Goal: Information Seeking & Learning: Learn about a topic

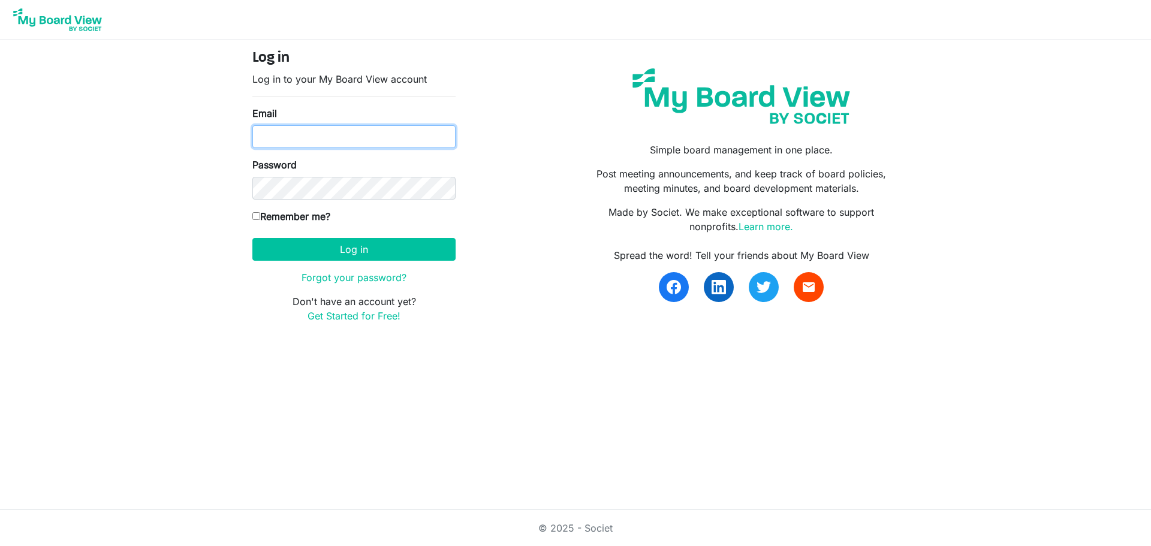
click at [269, 142] on input "Email" at bounding box center [353, 136] width 203 height 23
click at [252, 238] on button "Log in" at bounding box center [353, 249] width 203 height 23
type input "[PERSON_NAME][EMAIL_ADDRESS][DOMAIN_NAME]"
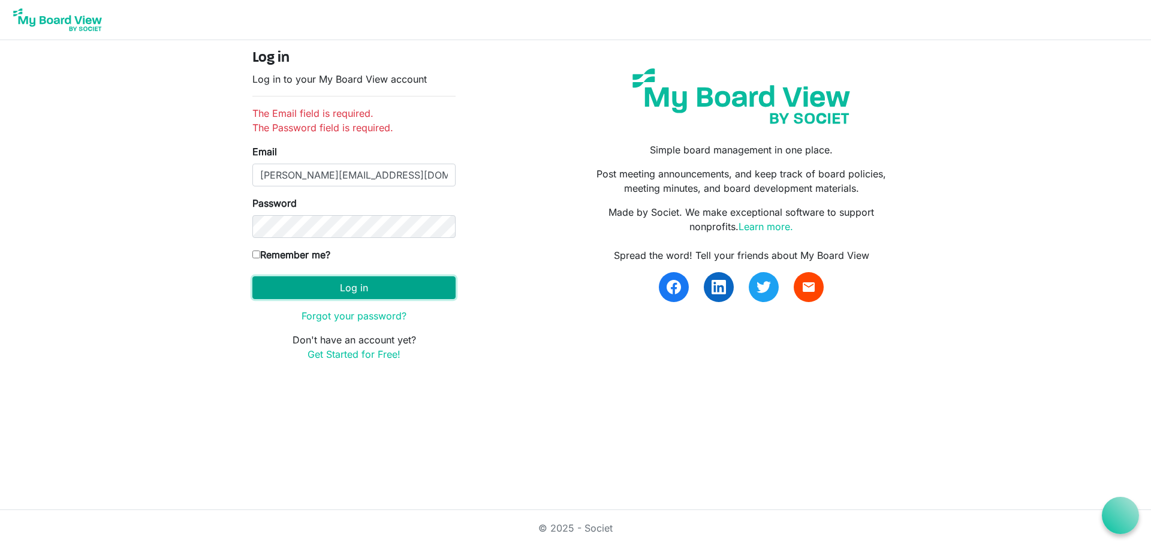
click at [363, 287] on button "Log in" at bounding box center [353, 287] width 203 height 23
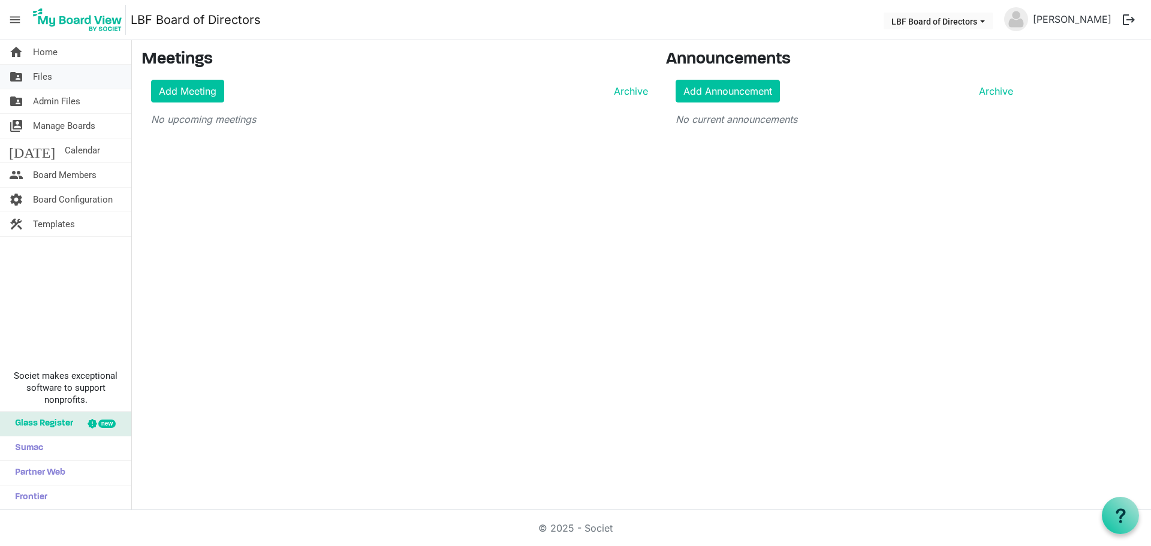
click at [61, 84] on link "folder_shared Files" at bounding box center [65, 77] width 131 height 24
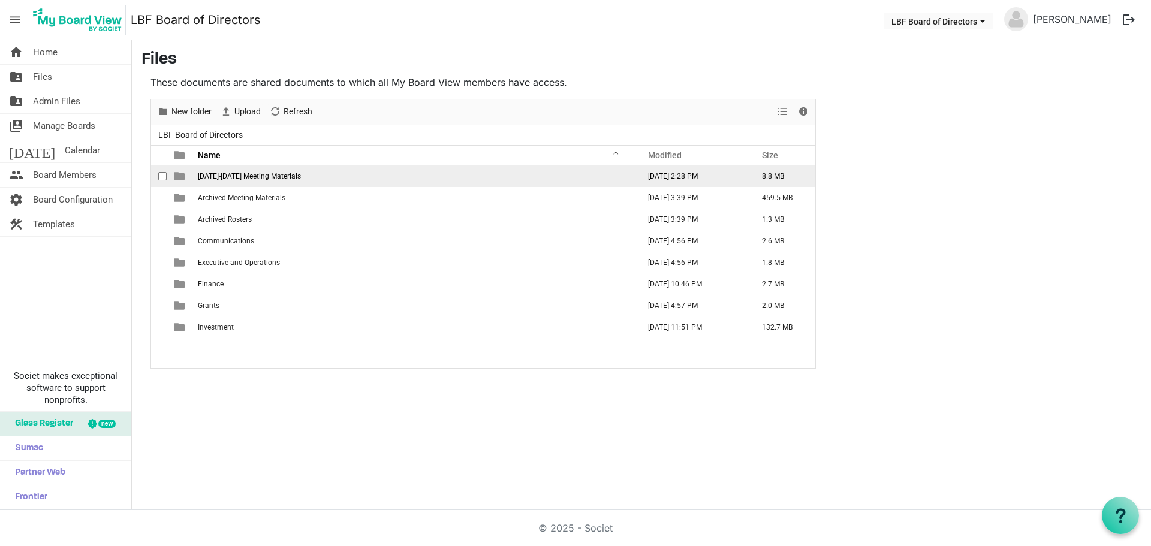
click at [258, 179] on span "2025-2026 Meeting Materials" at bounding box center [249, 176] width 103 height 8
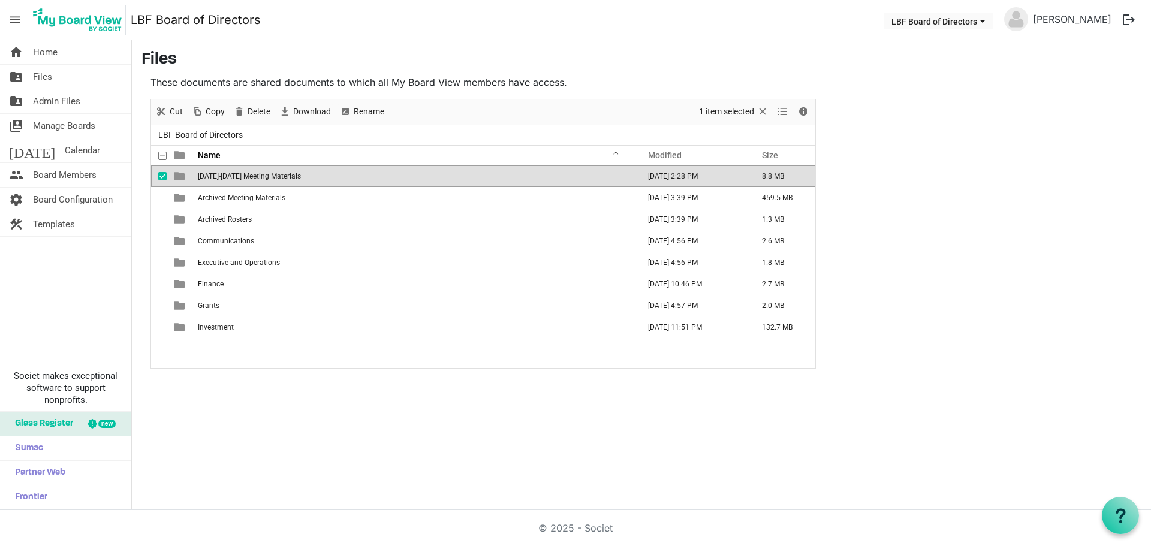
click at [258, 179] on span "2025-2026 Meeting Materials" at bounding box center [249, 176] width 103 height 8
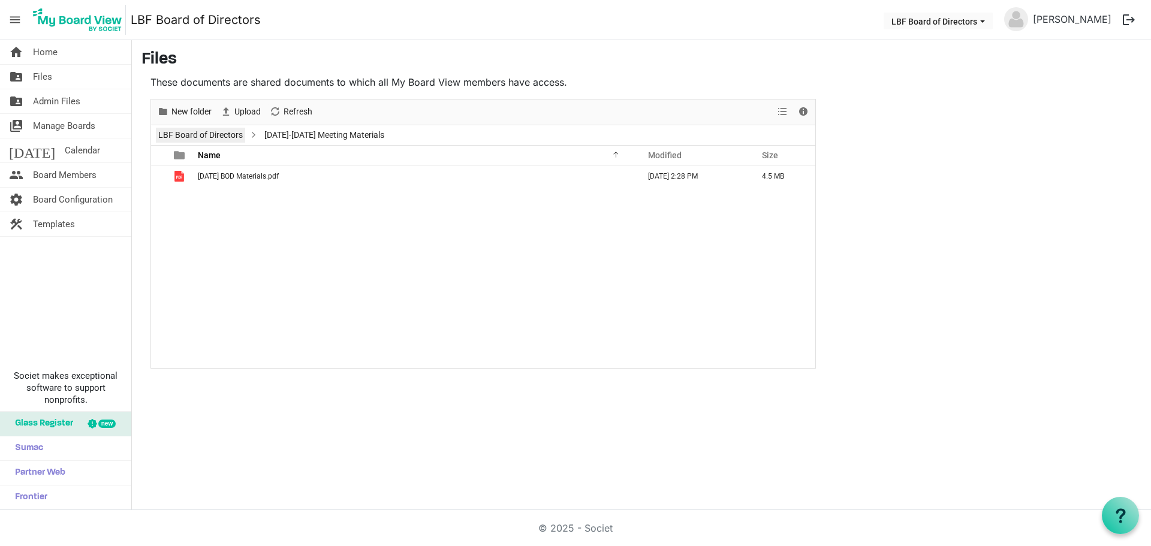
click at [215, 135] on link "LBF Board of Directors" at bounding box center [200, 135] width 89 height 15
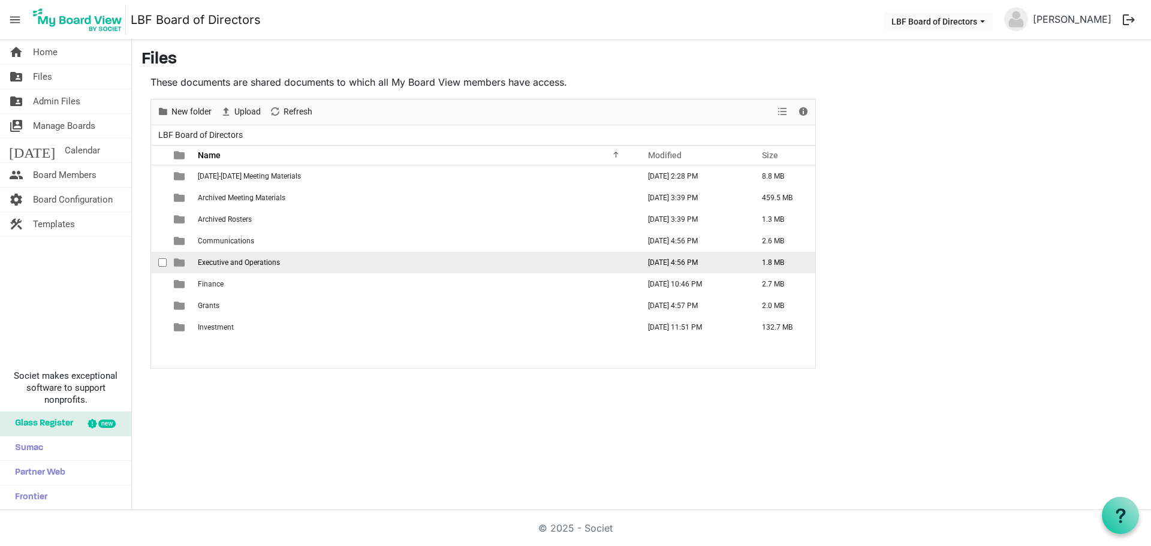
click at [260, 266] on span "Executive and Operations" at bounding box center [239, 262] width 82 height 8
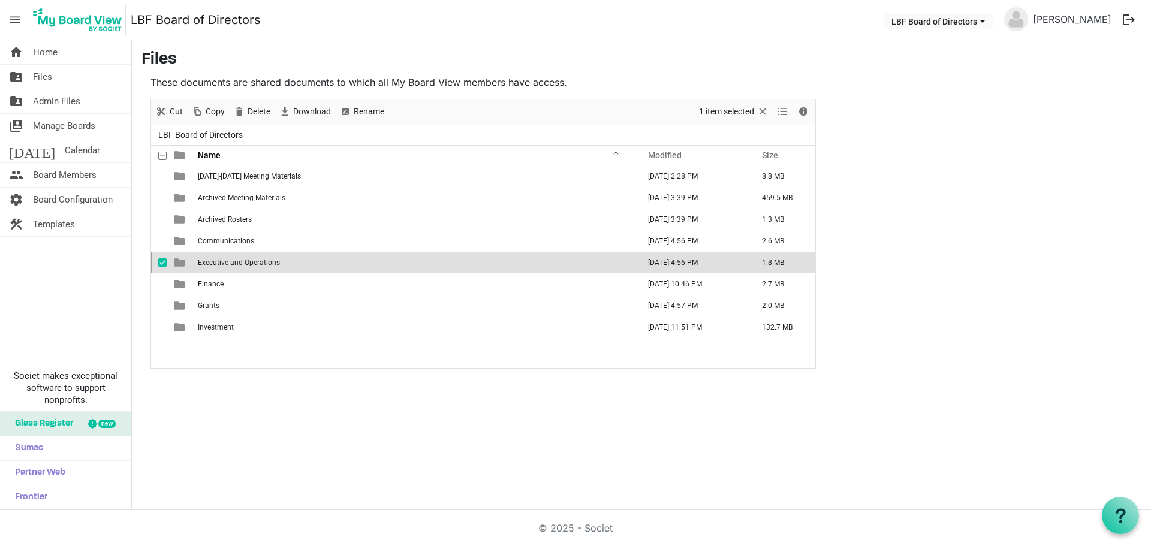
click at [261, 266] on span "Executive and Operations" at bounding box center [239, 262] width 82 height 8
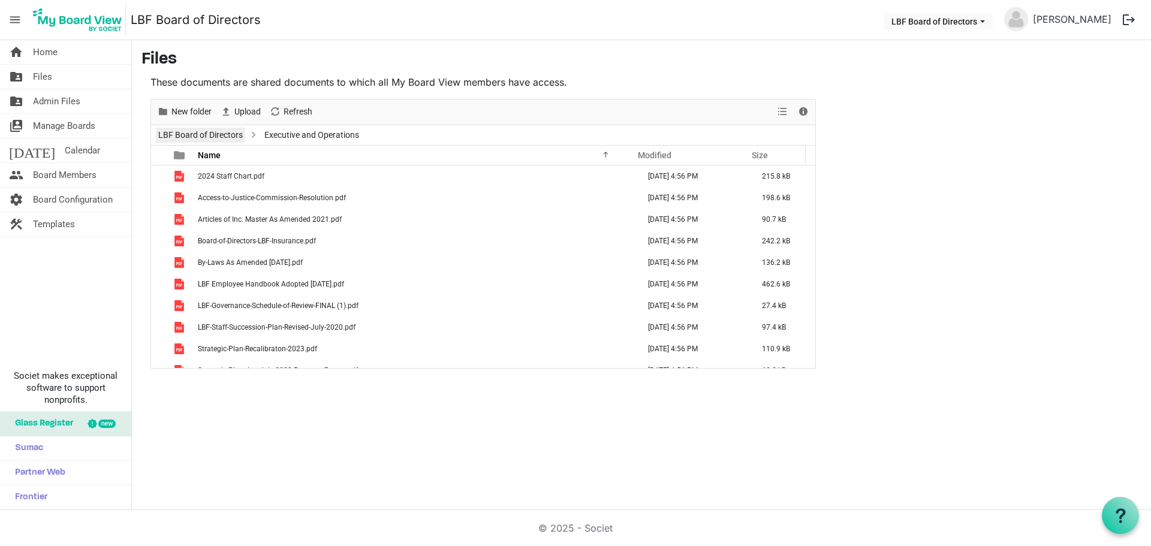
click at [223, 140] on link "LBF Board of Directors" at bounding box center [200, 135] width 89 height 15
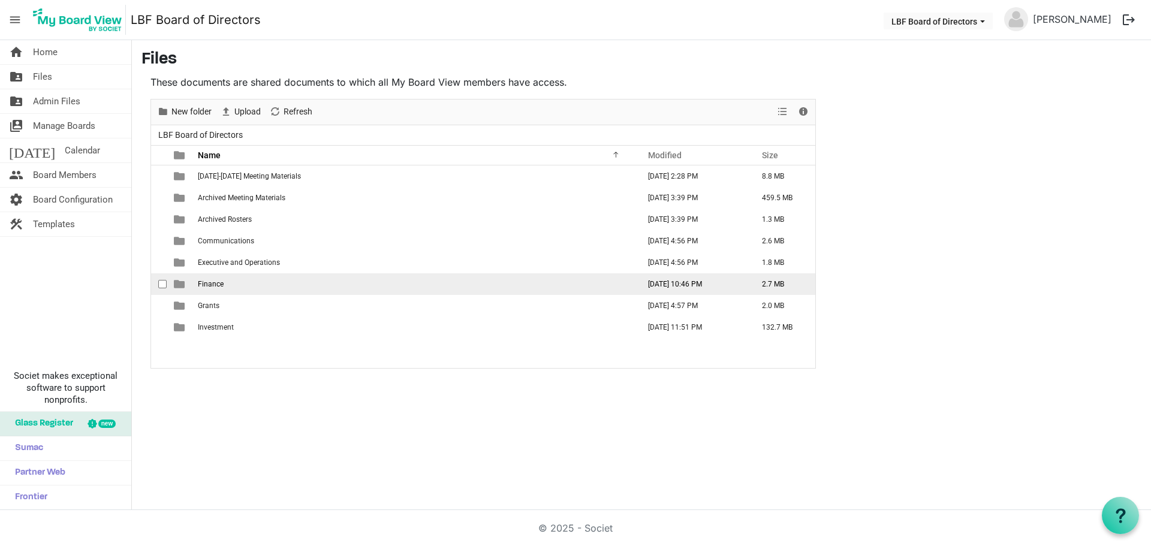
click at [241, 288] on td "Finance" at bounding box center [414, 284] width 441 height 22
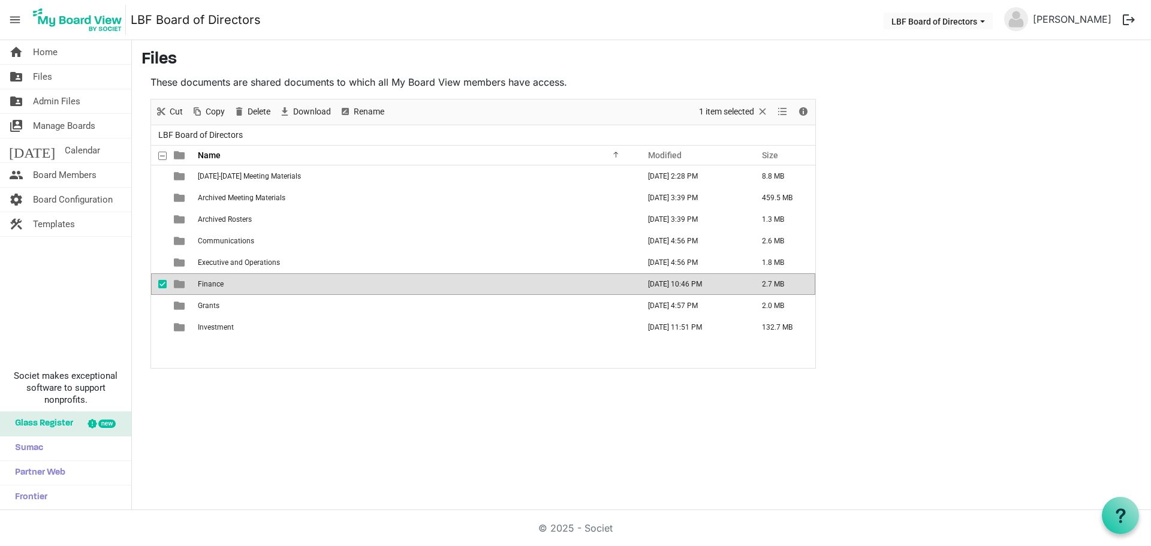
click at [242, 288] on td "Finance" at bounding box center [414, 284] width 441 height 22
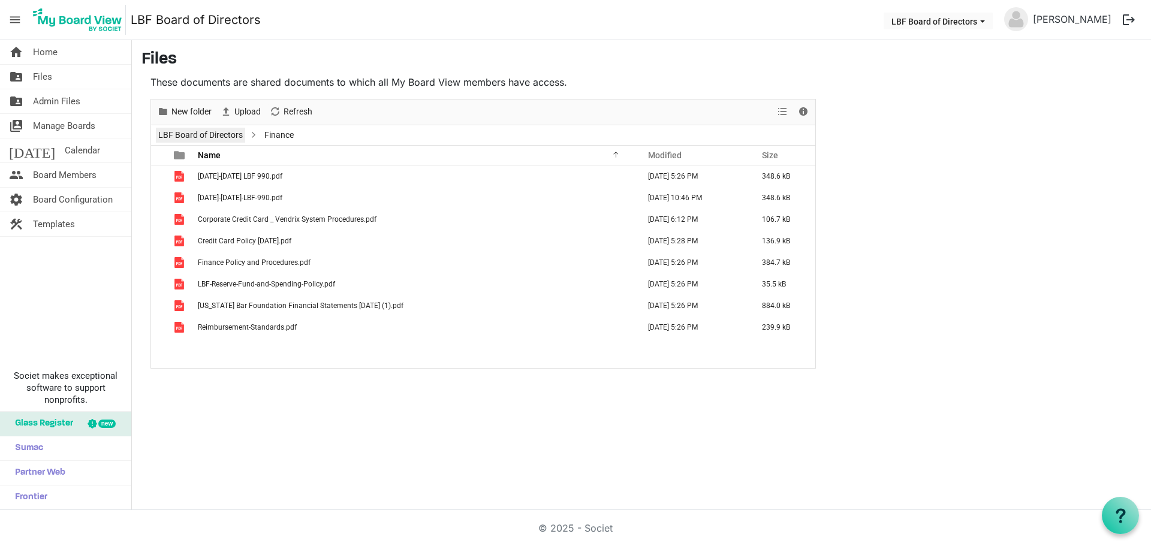
click at [213, 140] on link "LBF Board of Directors" at bounding box center [200, 135] width 89 height 15
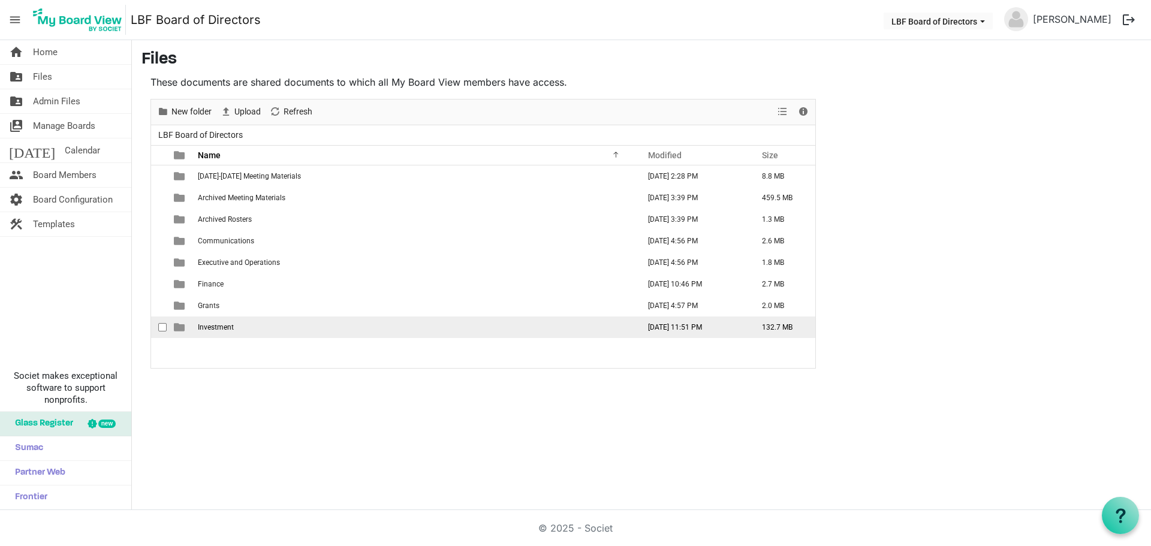
click at [237, 324] on td "Investment" at bounding box center [414, 328] width 441 height 22
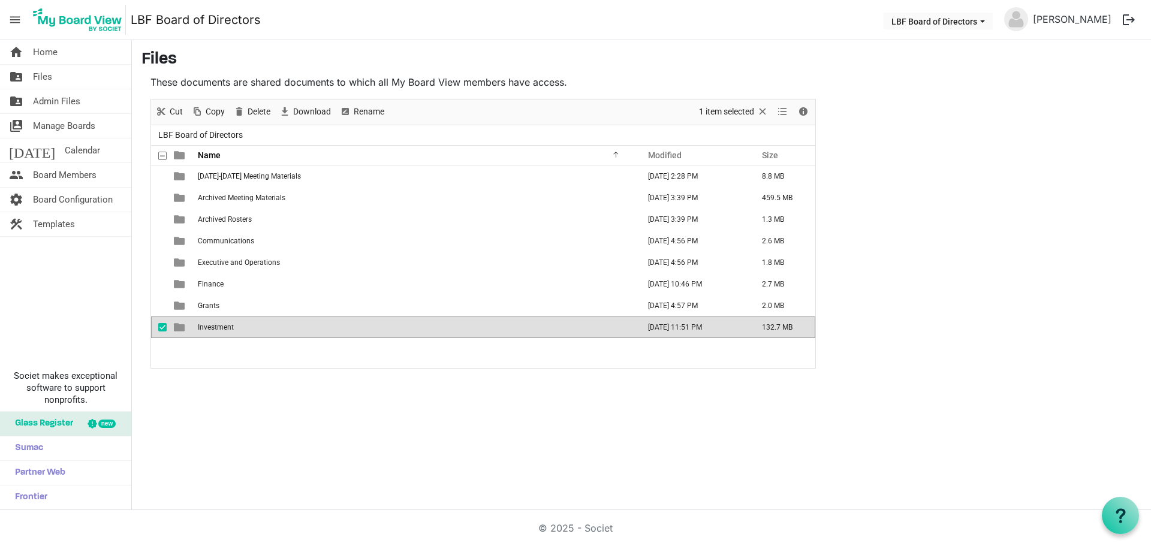
click at [237, 324] on td "Investment" at bounding box center [414, 328] width 441 height 22
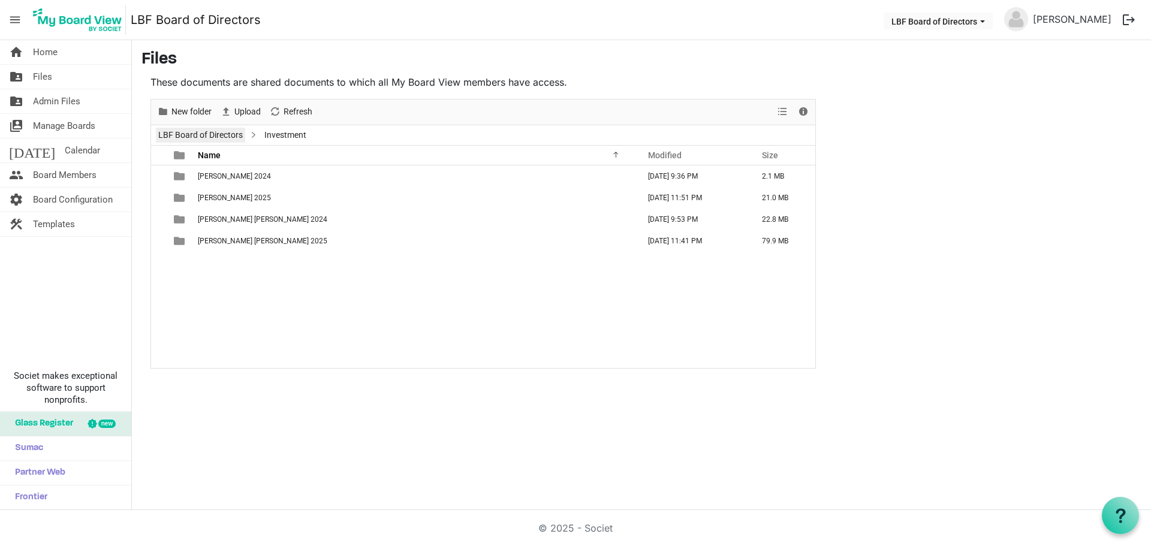
click at [197, 137] on link "LBF Board of Directors" at bounding box center [200, 135] width 89 height 15
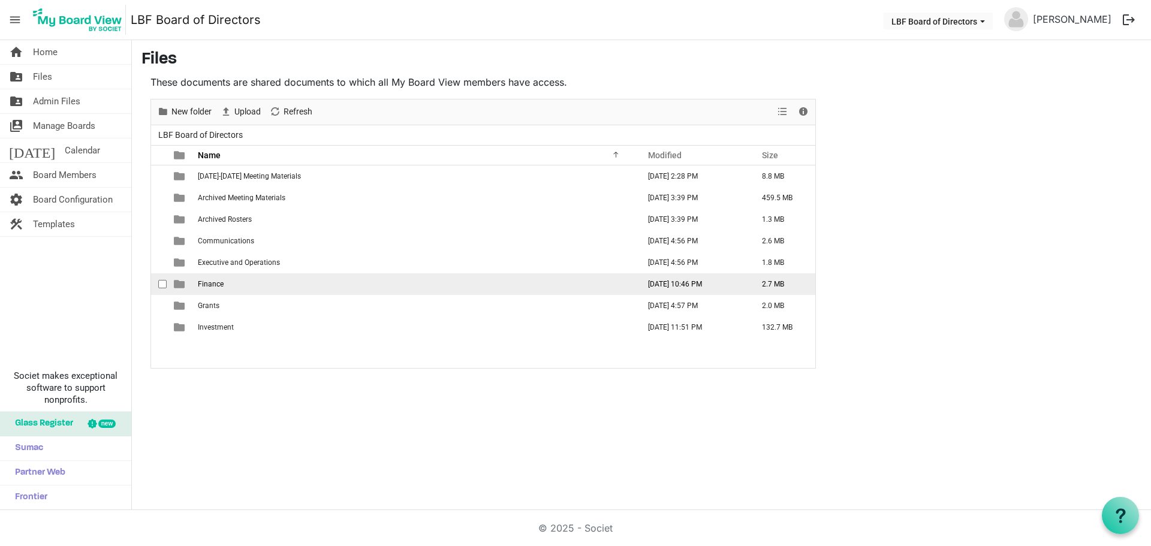
click at [246, 290] on td "Finance" at bounding box center [414, 284] width 441 height 22
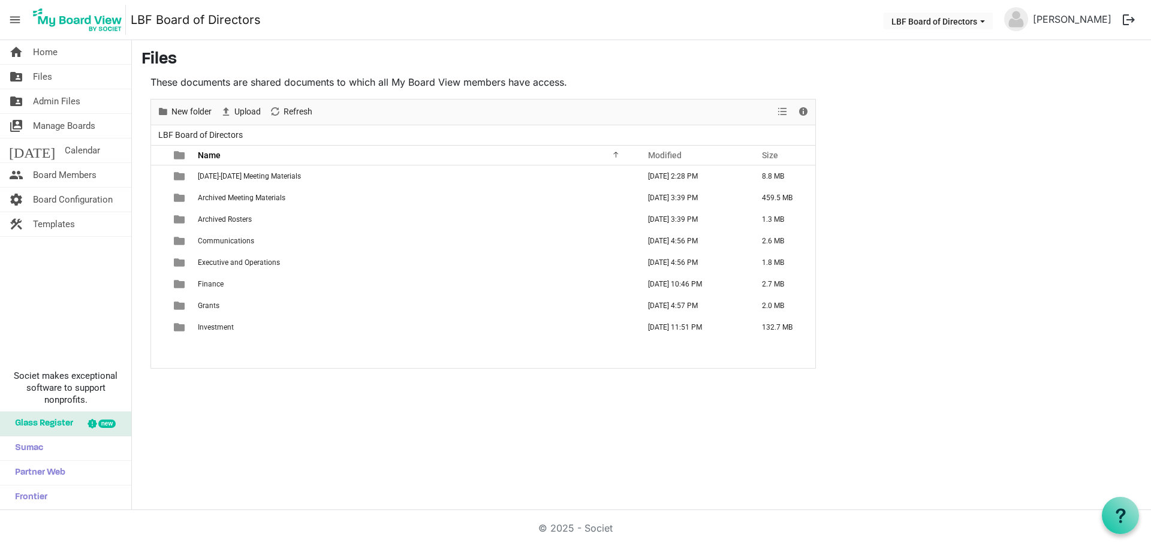
click at [247, 290] on td "Finance" at bounding box center [414, 284] width 441 height 22
